Goal: Register for event/course

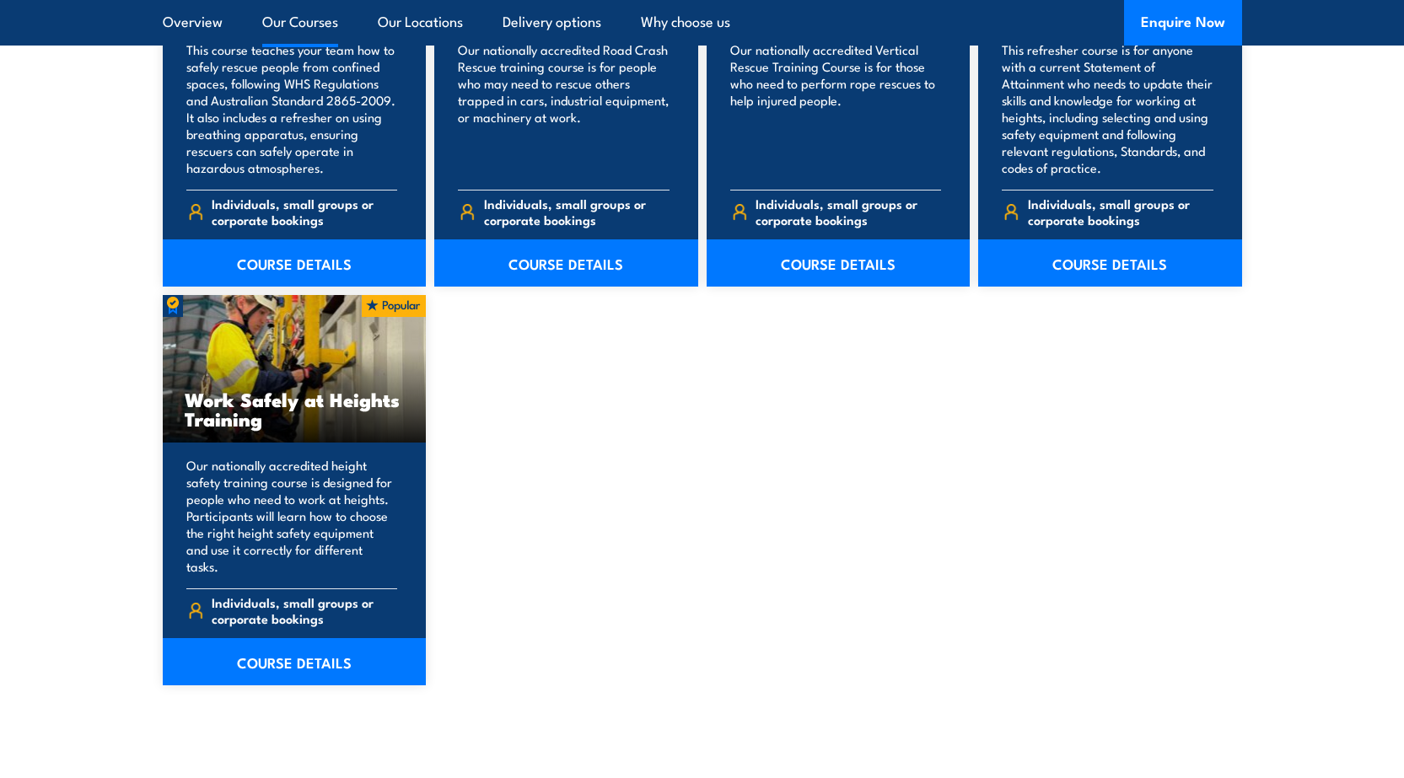
scroll to position [2023, 0]
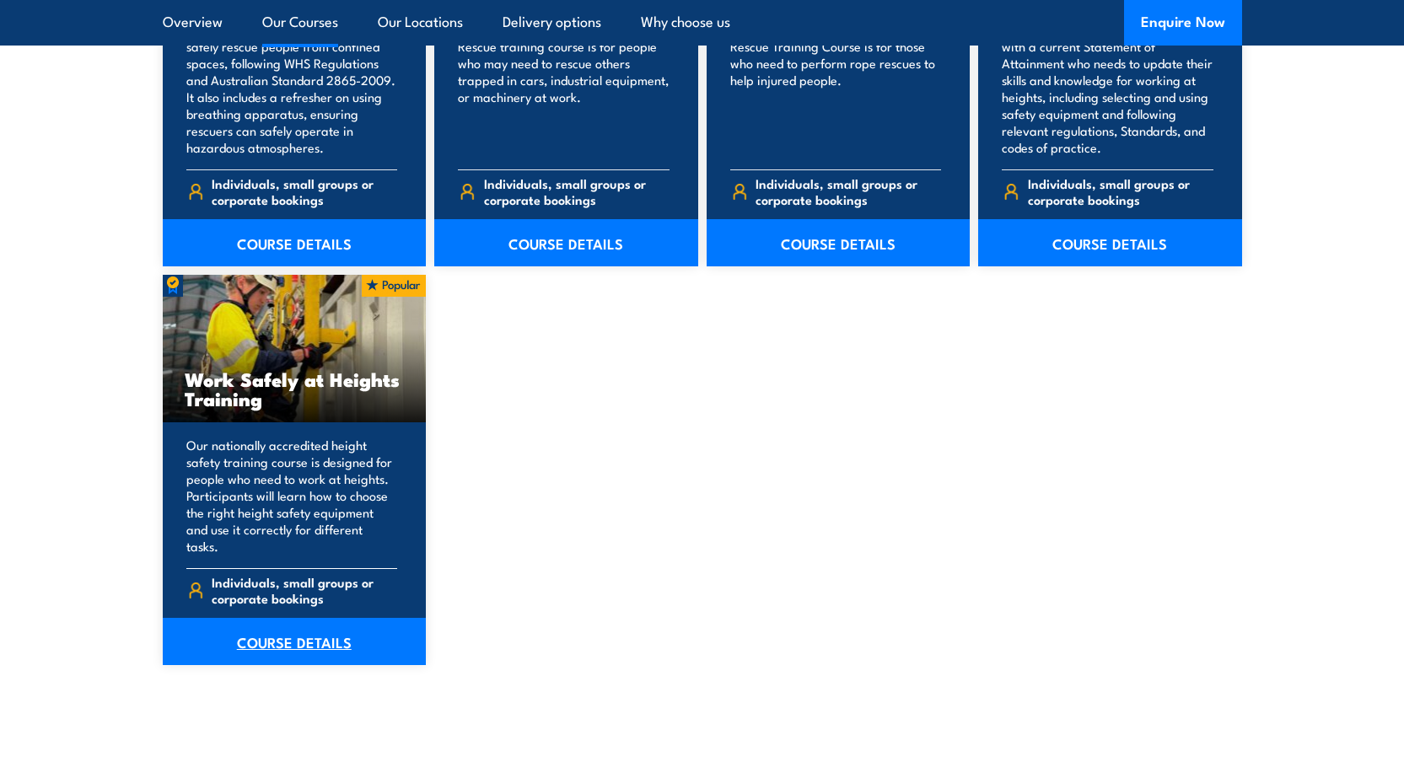
click at [286, 618] on link "COURSE DETAILS" at bounding box center [295, 641] width 264 height 47
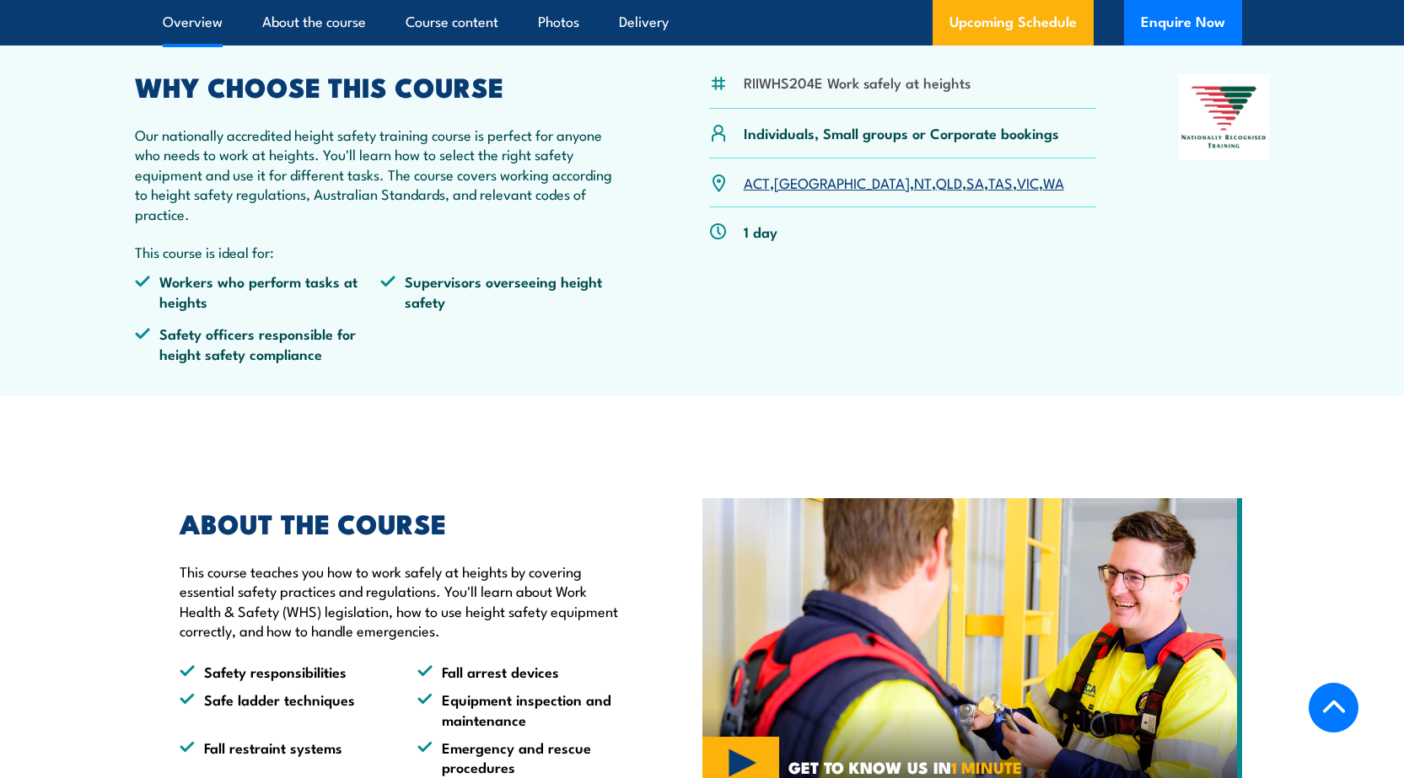
scroll to position [337, 0]
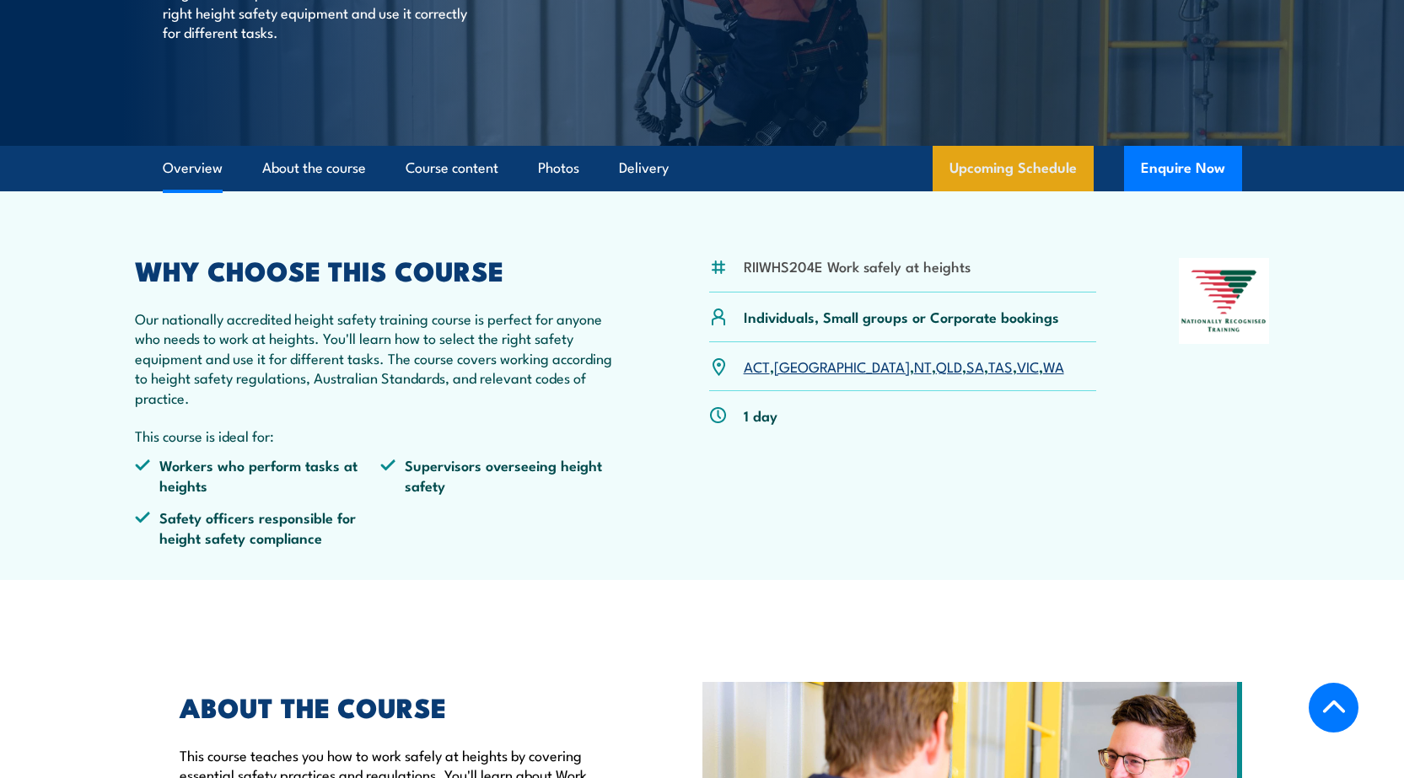
click at [1020, 149] on link "Upcoming Schedule" at bounding box center [1012, 169] width 161 height 46
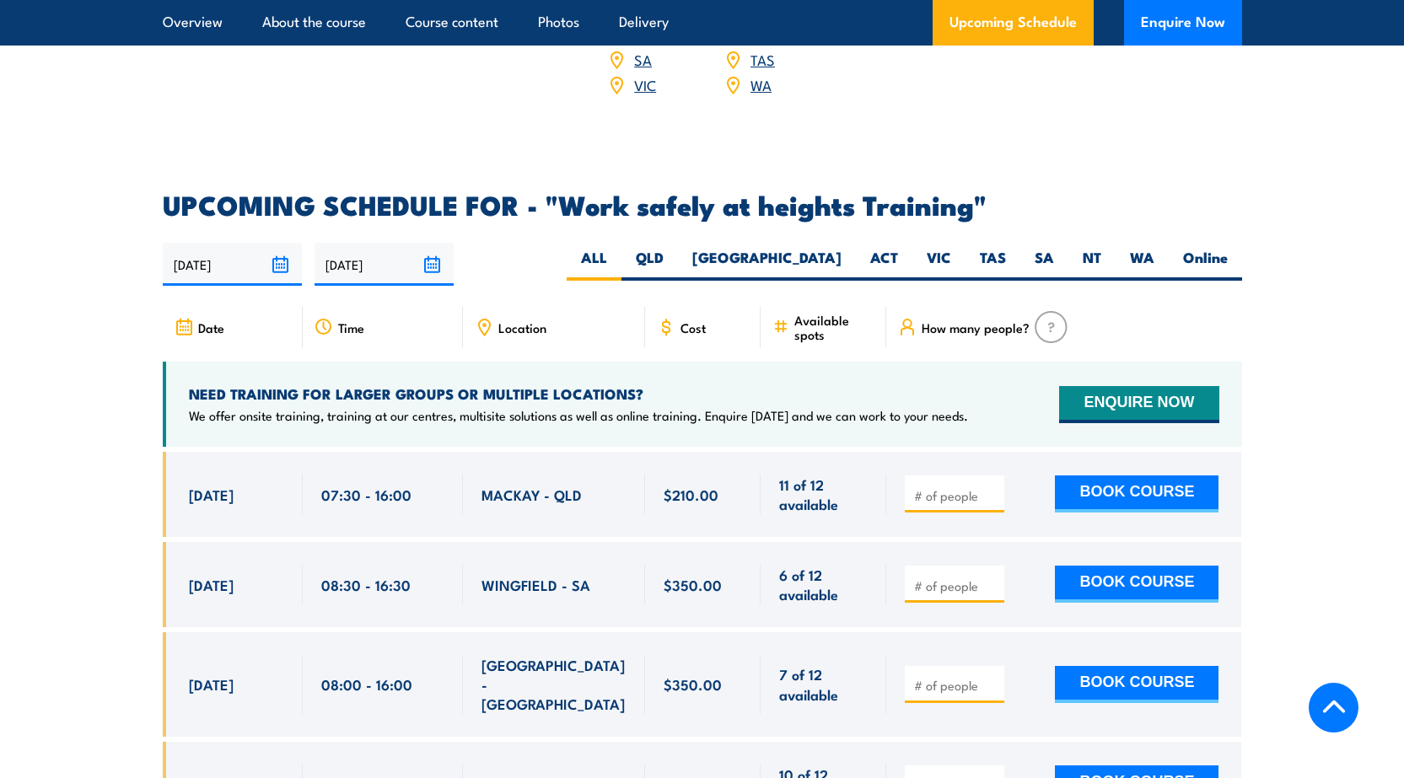
scroll to position [2514, 0]
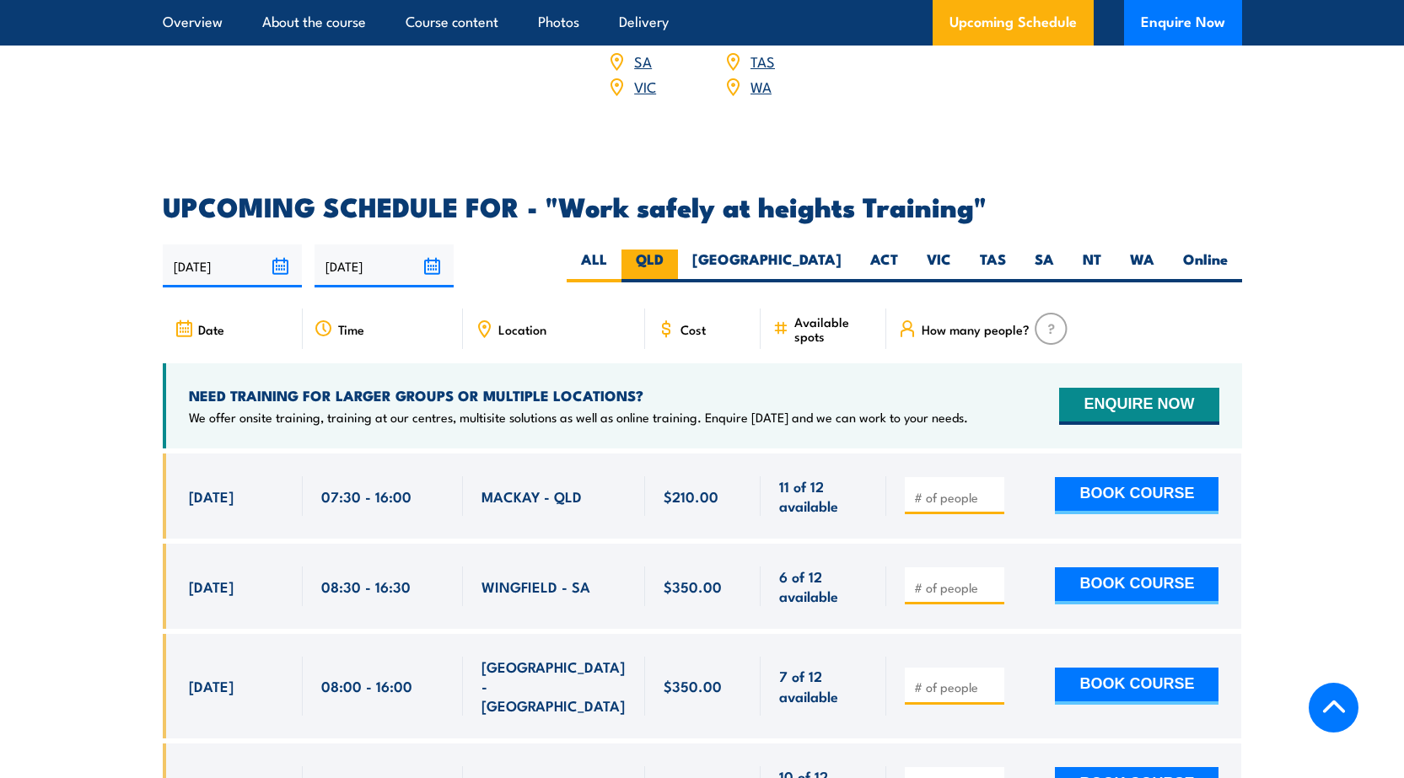
click at [678, 250] on label "QLD" at bounding box center [649, 266] width 56 height 33
click at [674, 250] on input "QLD" at bounding box center [668, 255] width 11 height 11
radio input "true"
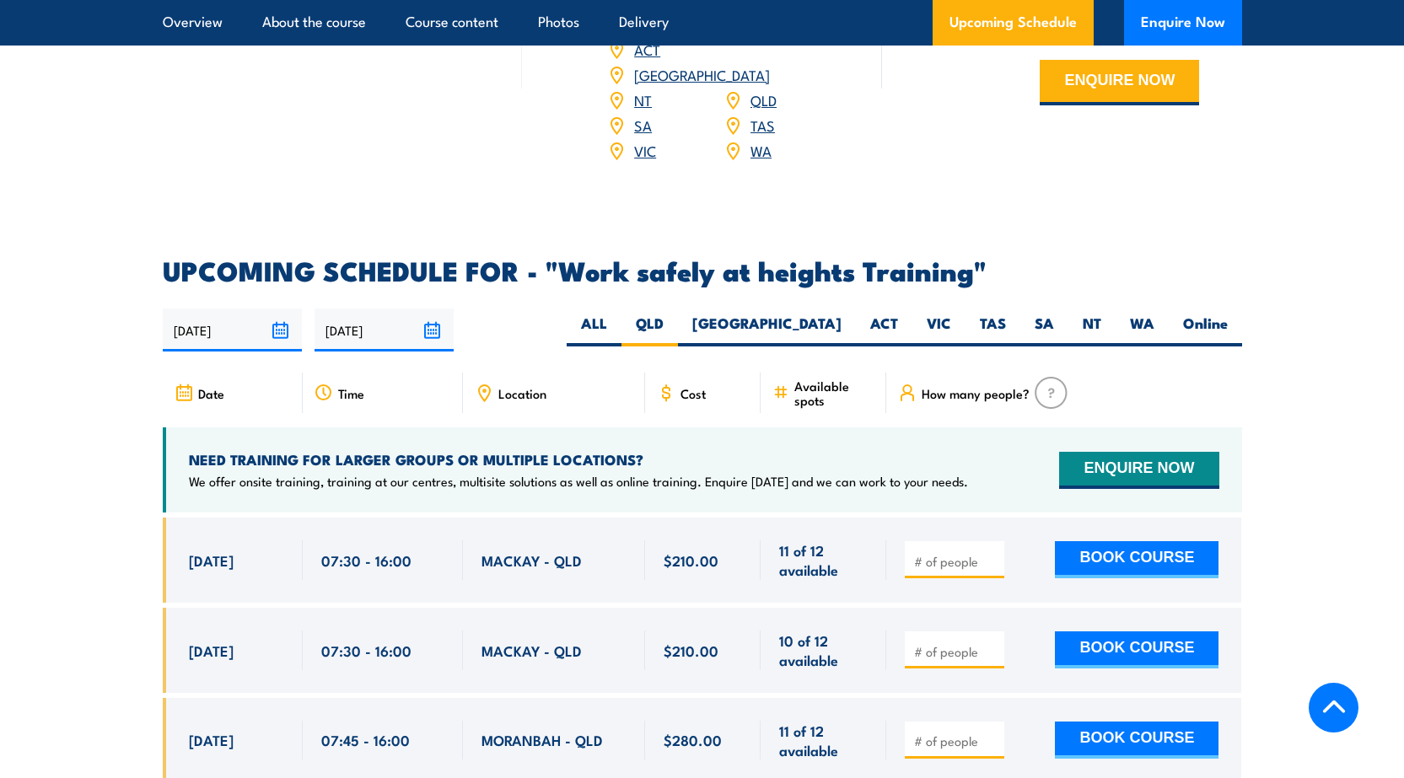
scroll to position [2429, 0]
